Goal: Task Accomplishment & Management: Complete application form

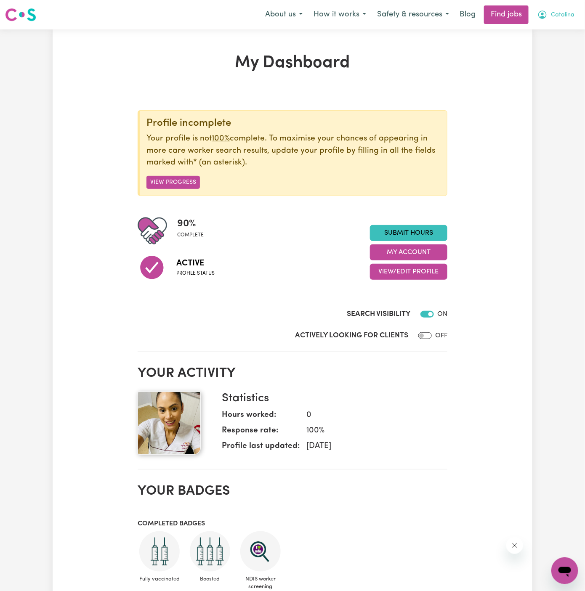
click at [569, 17] on span "Catalina" at bounding box center [563, 15] width 24 height 9
click at [559, 28] on link "My Account" at bounding box center [546, 33] width 66 height 16
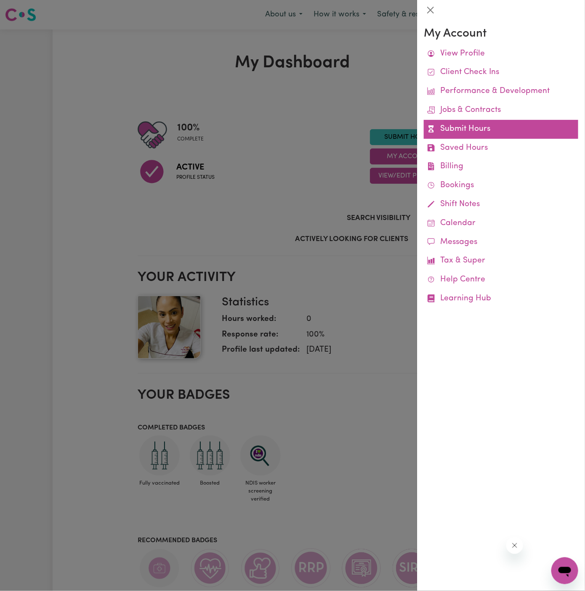
click at [465, 128] on link "Submit Hours" at bounding box center [501, 129] width 154 height 19
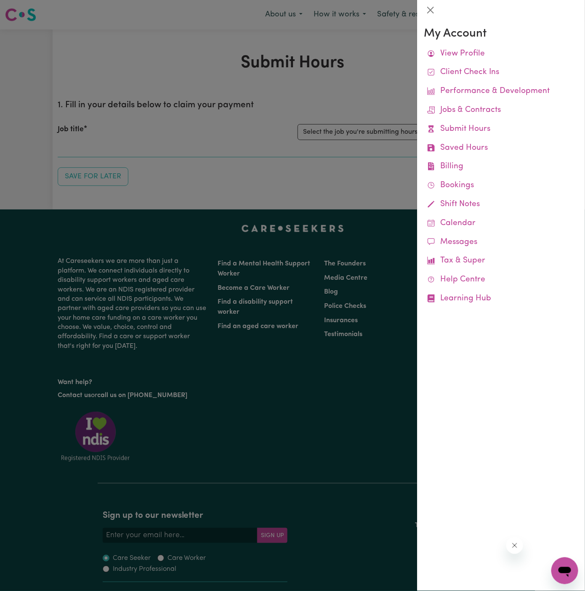
click at [368, 134] on div at bounding box center [292, 295] width 585 height 591
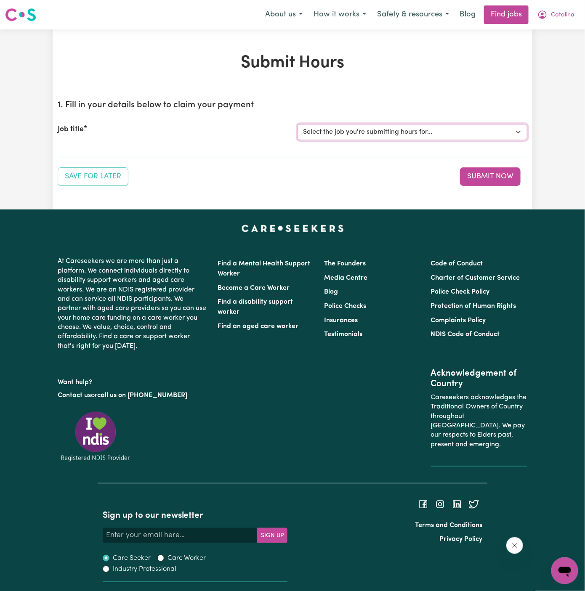
click at [386, 134] on select "Select the job you're submitting hours for... [[PERSON_NAME]] [DEMOGRAPHIC_DATA…" at bounding box center [413, 132] width 230 height 16
select select "15122"
click at [298, 124] on select "Select the job you're submitting hours for... [[PERSON_NAME]] [DEMOGRAPHIC_DATA…" at bounding box center [413, 132] width 230 height 16
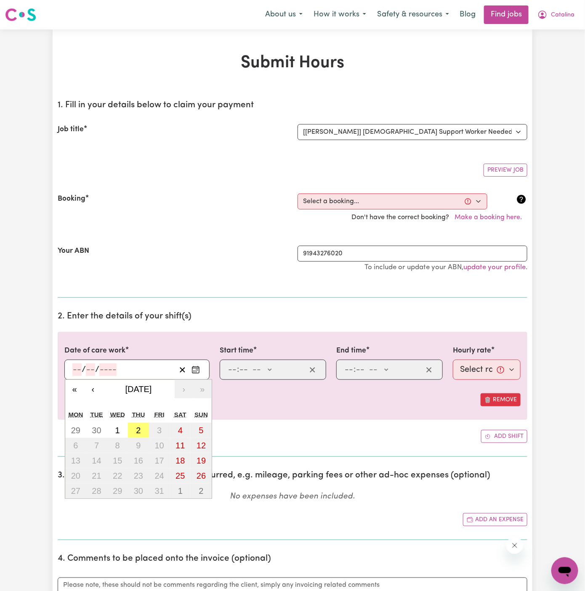
click at [75, 369] on input "number" at bounding box center [76, 370] width 9 height 13
click at [330, 201] on select "Select a booking... [DATE] 07:00am to 08:00am (RECURRING)" at bounding box center [393, 202] width 190 height 16
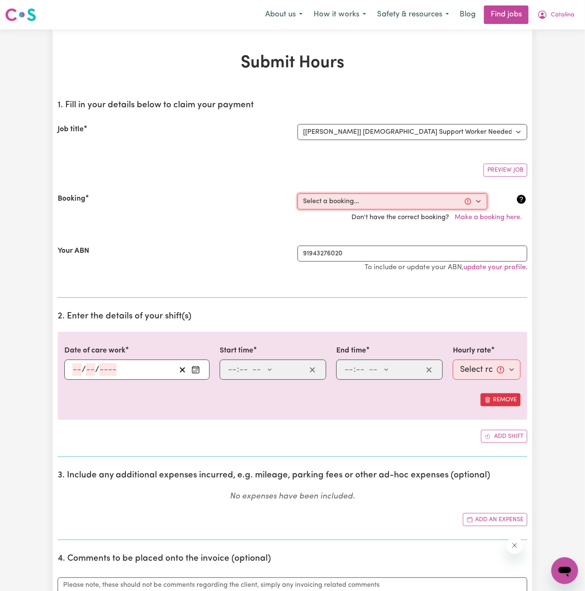
select select "366400"
click at [298, 194] on select "Select a booking... [DATE] 07:00am to 08:00am (RECURRING)" at bounding box center [393, 202] width 190 height 16
type input "[DATE]"
type input "27"
type input "9"
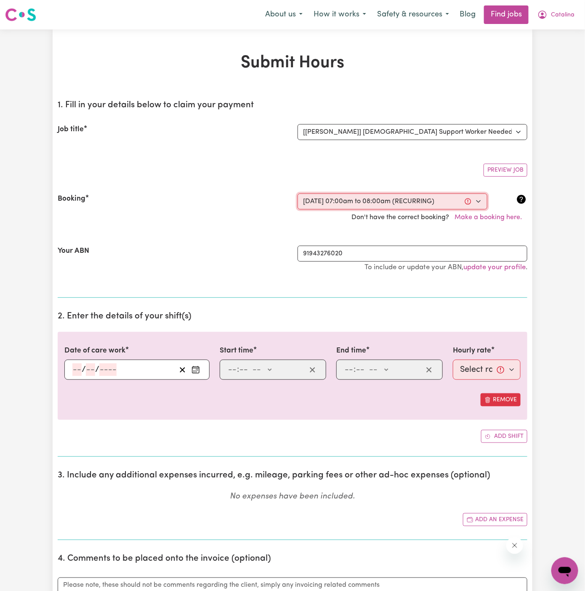
type input "2025"
type input "07:00"
type input "7"
type input "0"
select select "am"
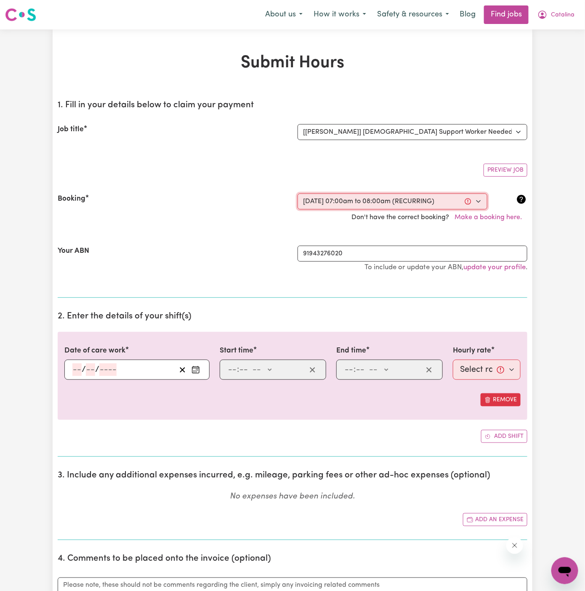
type input "08:00"
type input "8"
type input "0"
select select "am"
select select "70-[DATE]"
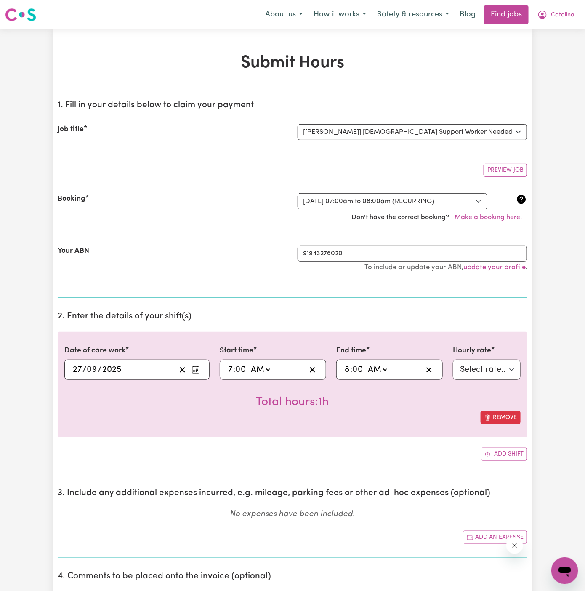
click at [290, 287] on div "Your ABN 91943276020 To include or update your ABN, update your profile ." at bounding box center [293, 263] width 470 height 55
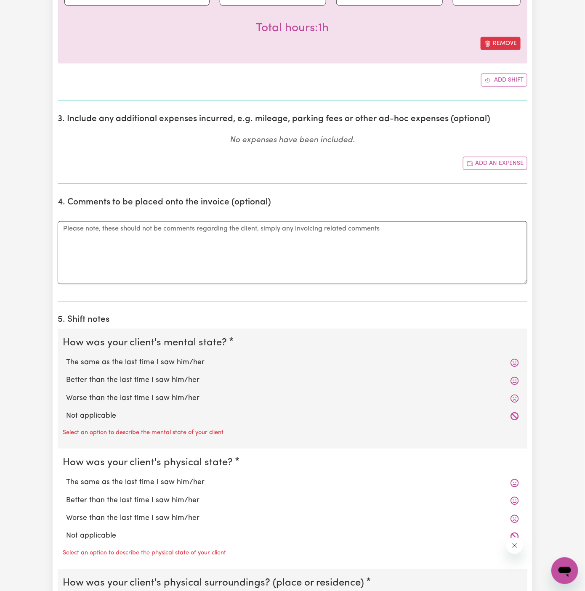
scroll to position [403, 0]
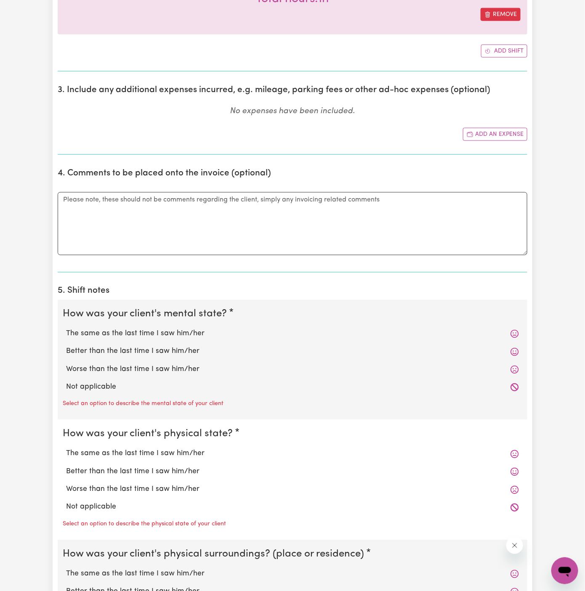
click at [145, 383] on label "Not applicable" at bounding box center [292, 387] width 453 height 11
click at [66, 382] on input "Not applicable" at bounding box center [66, 382] width 0 height 0
radio input "true"
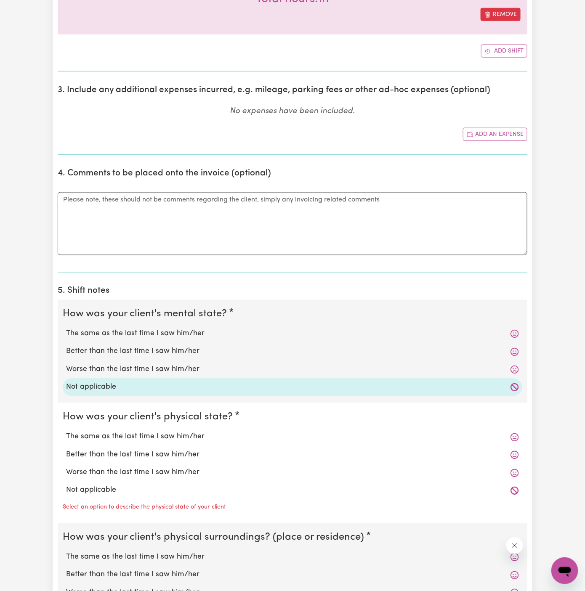
click at [134, 488] on label "Not applicable" at bounding box center [292, 490] width 453 height 11
click at [66, 485] on input "Not applicable" at bounding box center [66, 485] width 0 height 0
radio input "true"
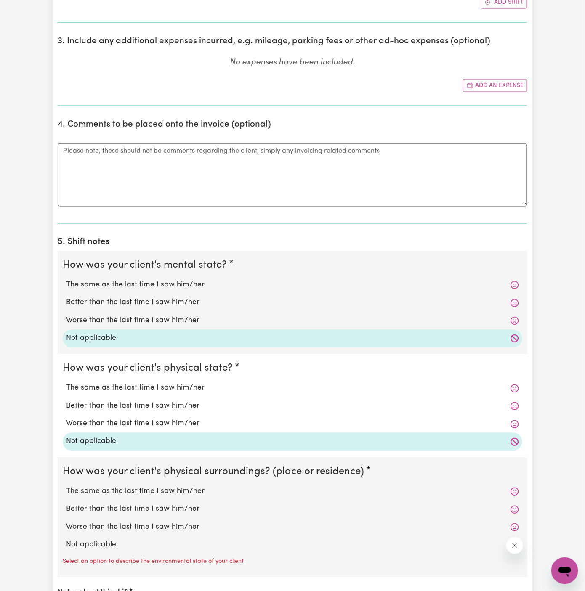
scroll to position [547, 0]
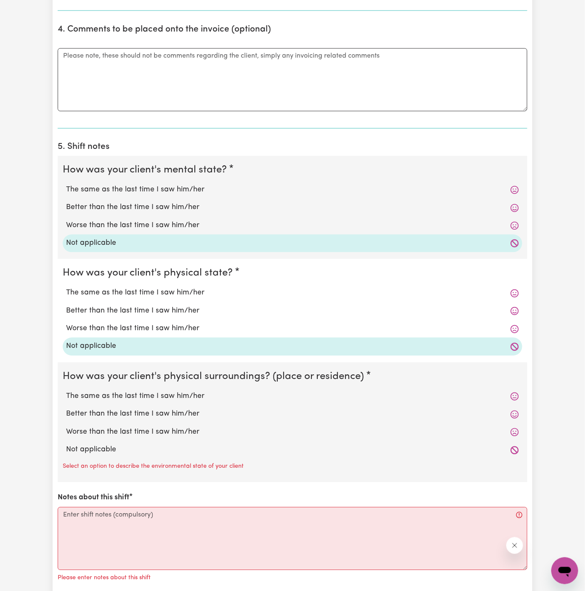
click at [133, 445] on label "Not applicable" at bounding box center [292, 450] width 453 height 11
click at [66, 445] on input "Not applicable" at bounding box center [66, 444] width 0 height 0
radio input "true"
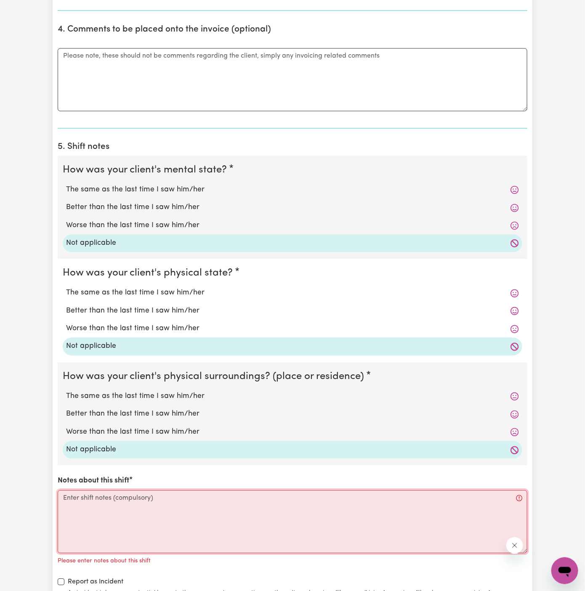
click at [181, 528] on textarea "Notes about this shift" at bounding box center [293, 522] width 470 height 63
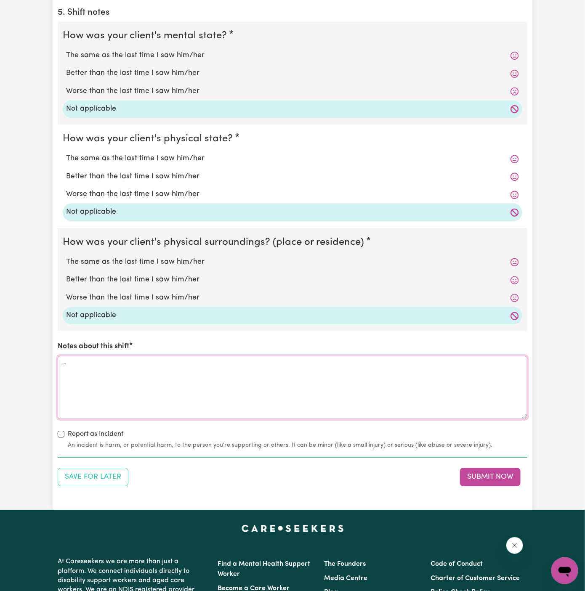
scroll to position [684, 0]
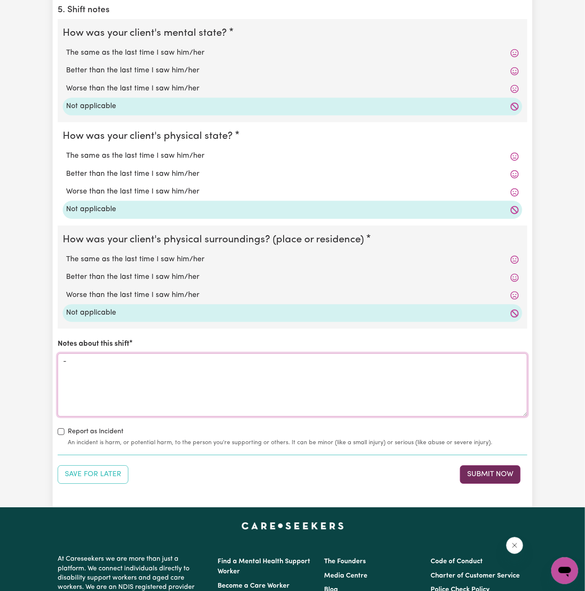
type textarea "-"
click at [495, 474] on button "Submit Now" at bounding box center [490, 474] width 61 height 19
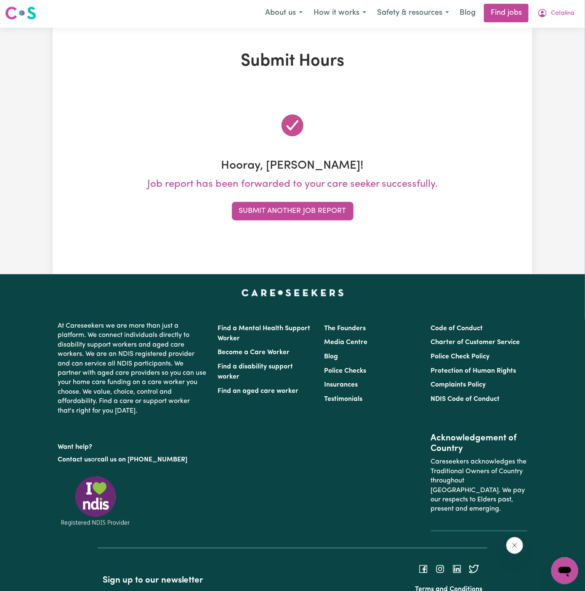
scroll to position [0, 0]
